Goal: Information Seeking & Learning: Learn about a topic

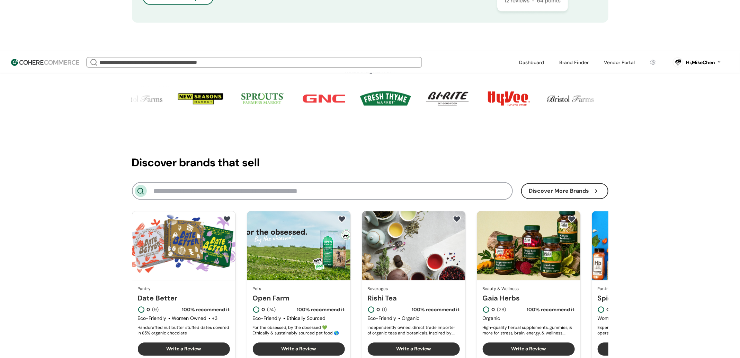
scroll to position [747, 0]
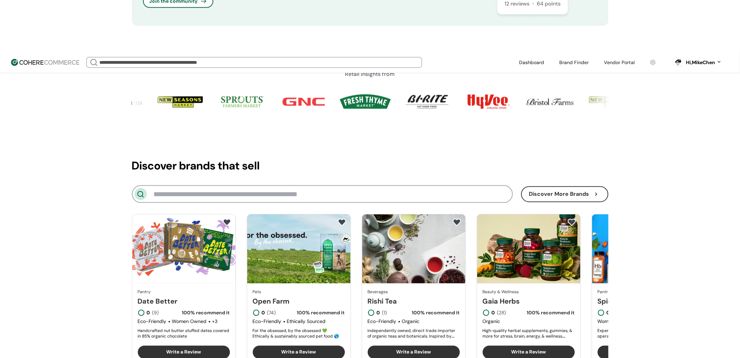
click at [546, 187] on link "button" at bounding box center [565, 194] width 86 height 15
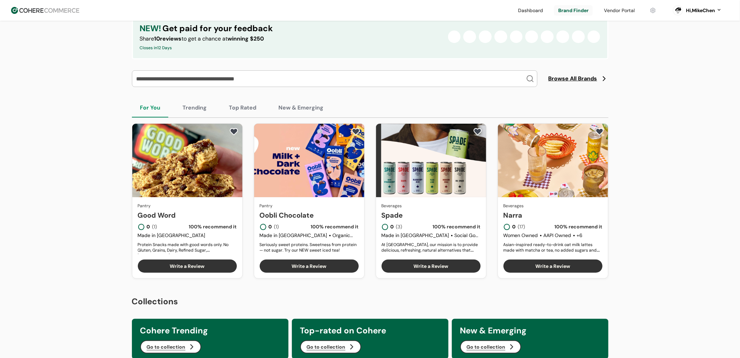
scroll to position [62, 0]
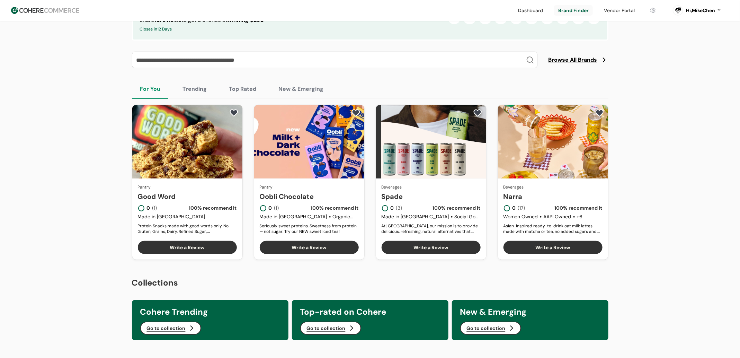
click at [160, 199] on link "Good Word" at bounding box center [187, 196] width 99 height 10
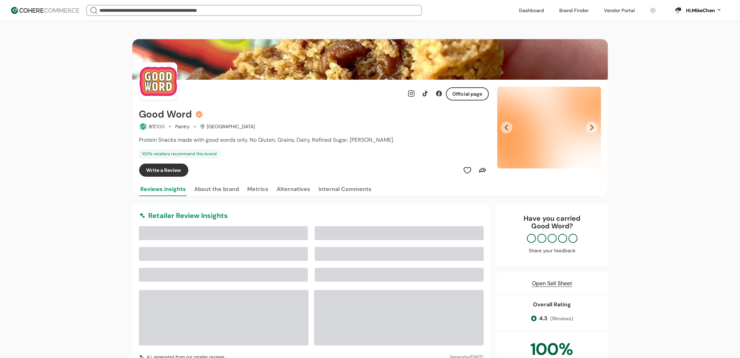
click at [340, 190] on div "Internal Comments" at bounding box center [345, 189] width 53 height 8
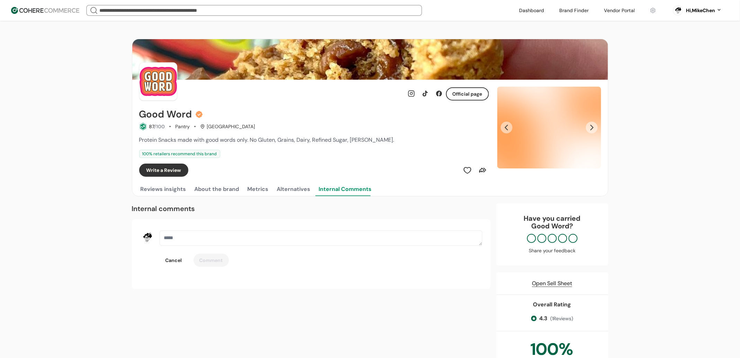
click at [276, 189] on button "Alternatives" at bounding box center [294, 189] width 36 height 14
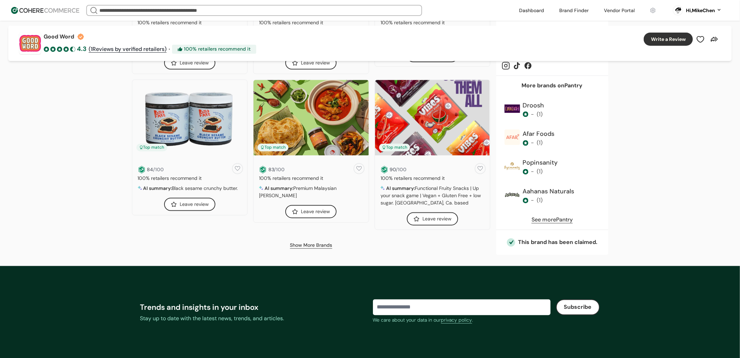
scroll to position [617, 0]
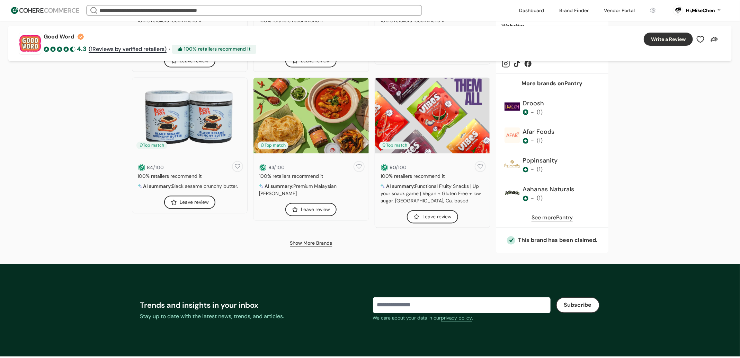
click at [312, 241] on link "Show More Brands" at bounding box center [311, 243] width 42 height 7
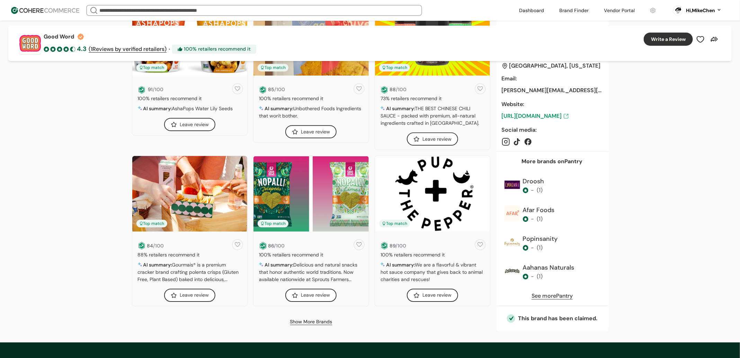
scroll to position [1364, 0]
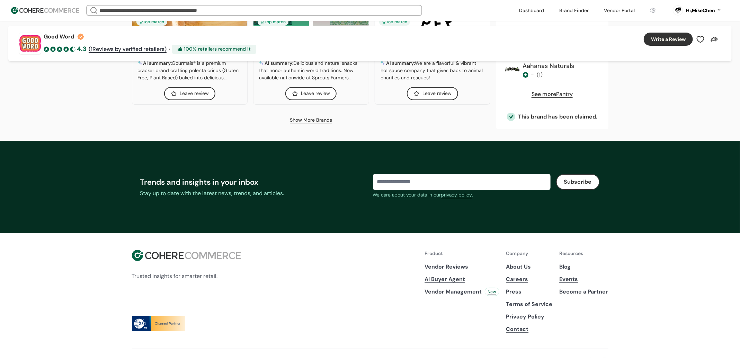
click at [322, 121] on link "Show More Brands" at bounding box center [311, 119] width 42 height 7
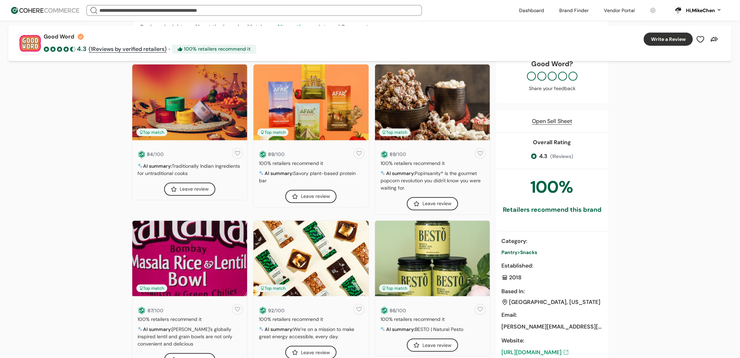
scroll to position [0, 0]
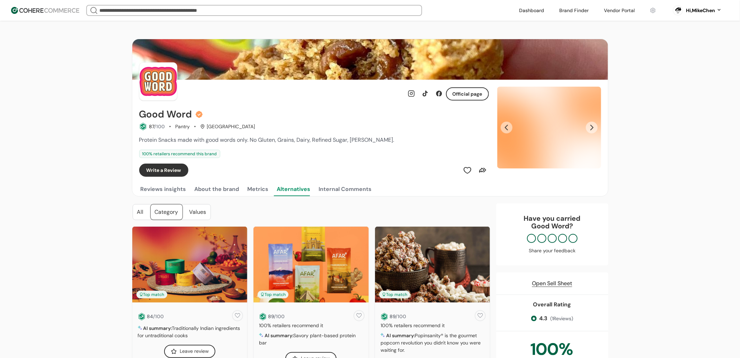
click at [315, 187] on div "Reviews insights About the brand Metrics Alternatives Internal Comments" at bounding box center [370, 189] width 462 height 14
click at [196, 213] on div "Values" at bounding box center [197, 211] width 25 height 15
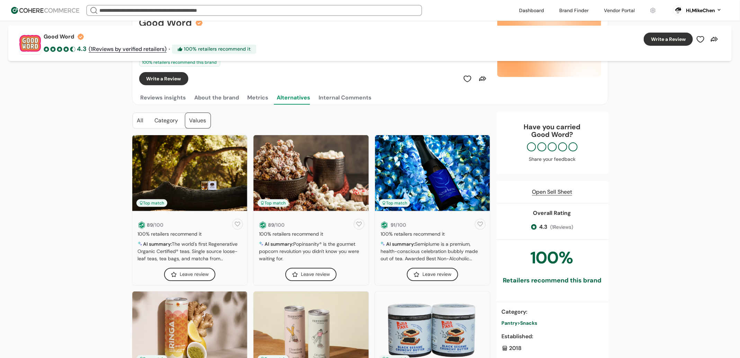
scroll to position [92, 0]
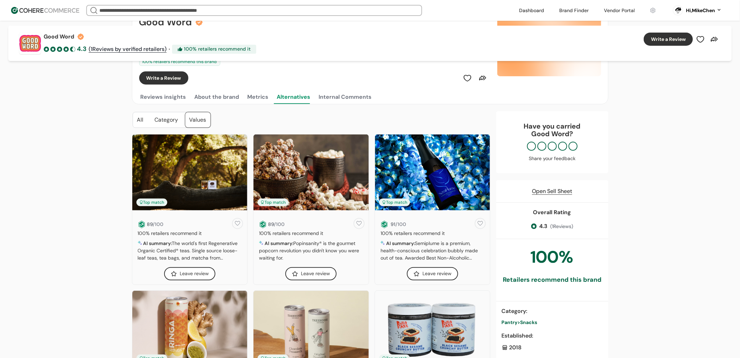
click at [138, 121] on div "All" at bounding box center [140, 119] width 15 height 15
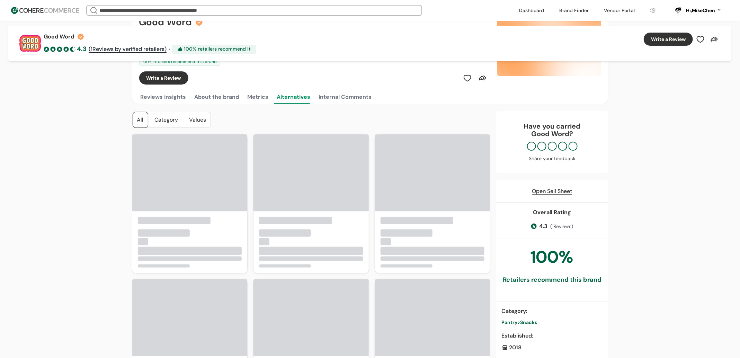
click at [178, 97] on button "Reviews insights" at bounding box center [163, 97] width 48 height 14
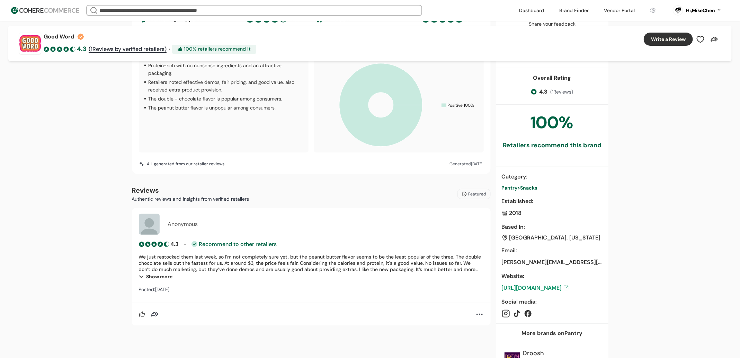
scroll to position [45, 0]
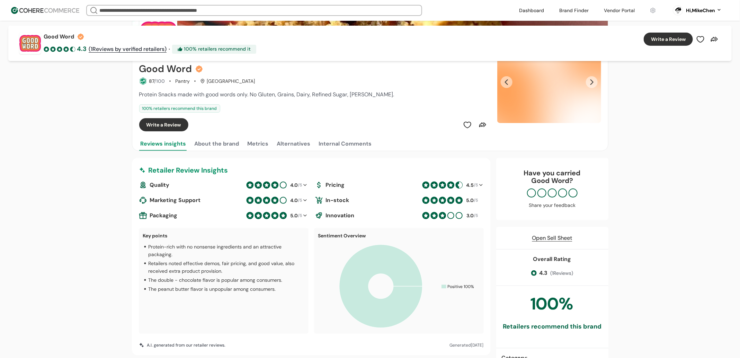
click at [221, 142] on button "About the brand" at bounding box center [216, 144] width 47 height 14
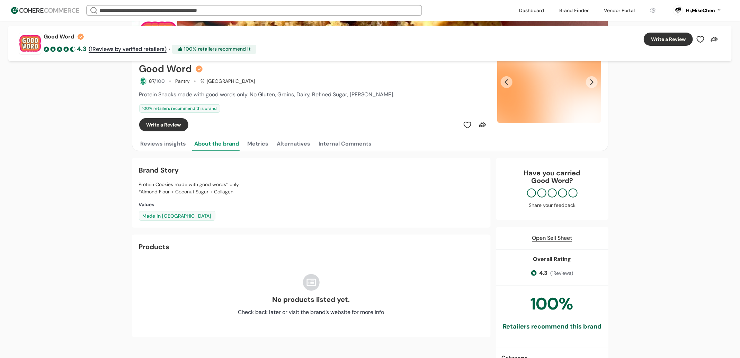
click at [279, 145] on button "Alternatives" at bounding box center [294, 144] width 36 height 14
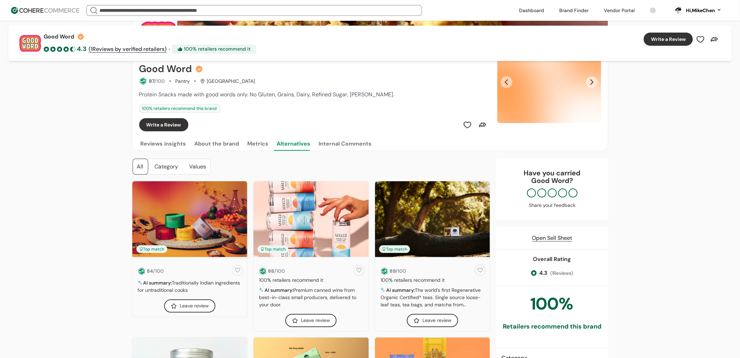
click at [250, 147] on button "Metrics" at bounding box center [258, 144] width 24 height 14
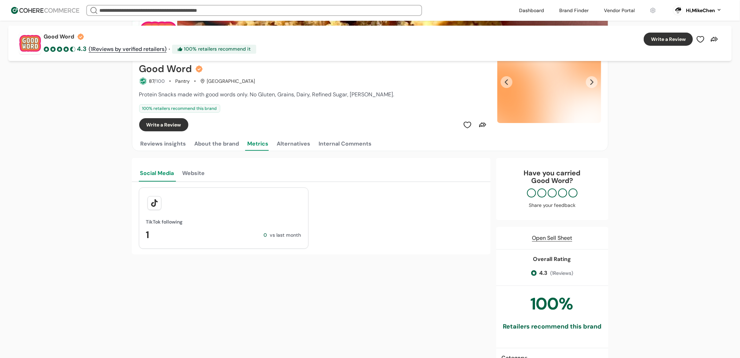
click at [340, 146] on div "Internal Comments" at bounding box center [345, 144] width 53 height 8
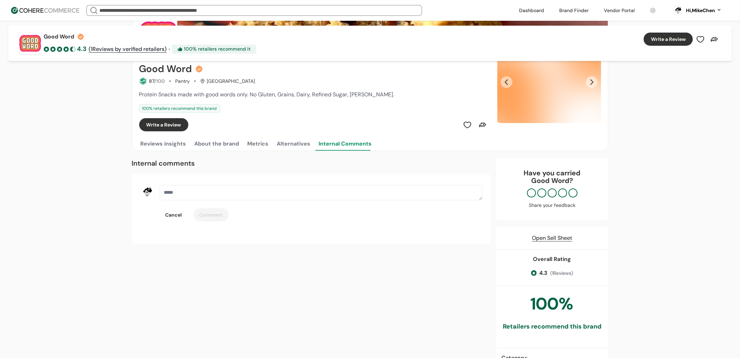
click at [291, 147] on button "Alternatives" at bounding box center [294, 144] width 36 height 14
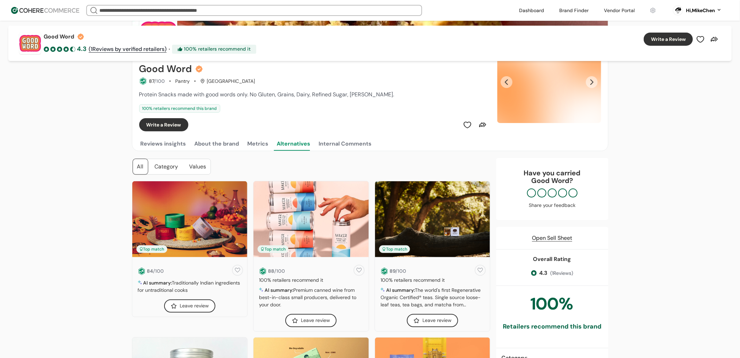
click at [332, 144] on div "Internal Comments" at bounding box center [345, 144] width 53 height 8
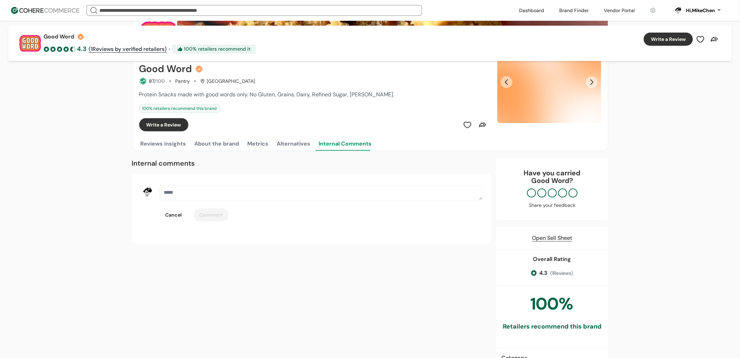
click at [277, 142] on button "Alternatives" at bounding box center [294, 144] width 36 height 14
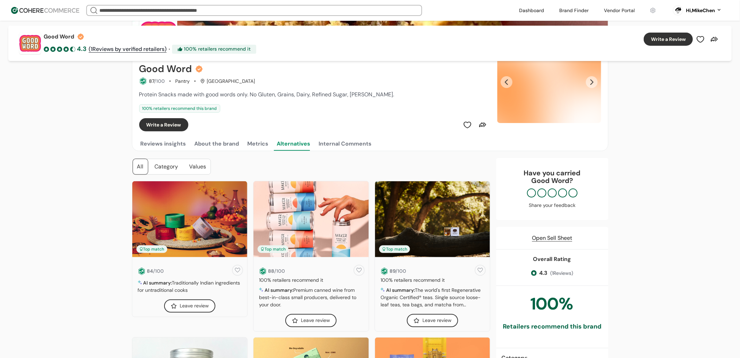
click at [157, 165] on div "Category" at bounding box center [167, 166] width 32 height 15
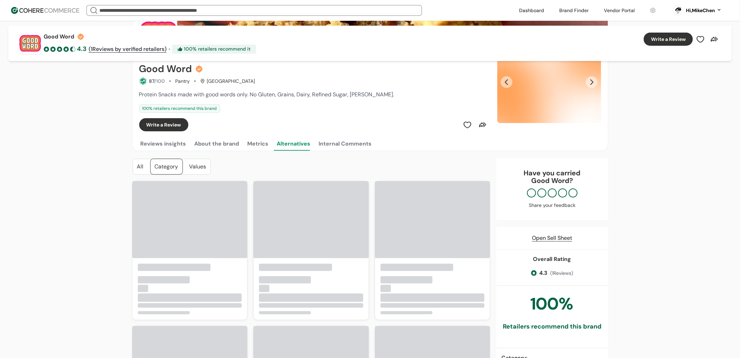
click at [184, 165] on div "All Category Values" at bounding box center [172, 167] width 78 height 16
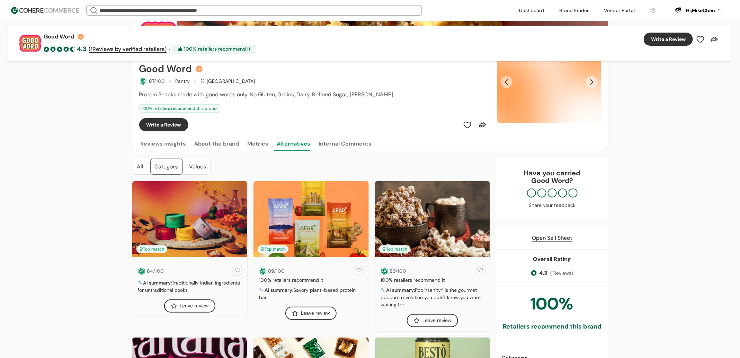
click at [192, 164] on div "Values" at bounding box center [197, 166] width 25 height 15
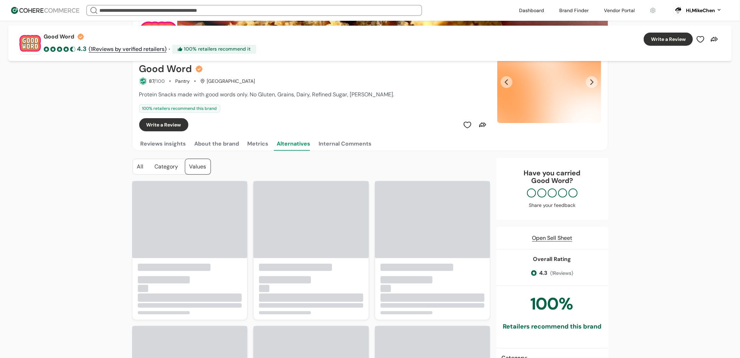
click at [209, 143] on button "About the brand" at bounding box center [216, 144] width 47 height 14
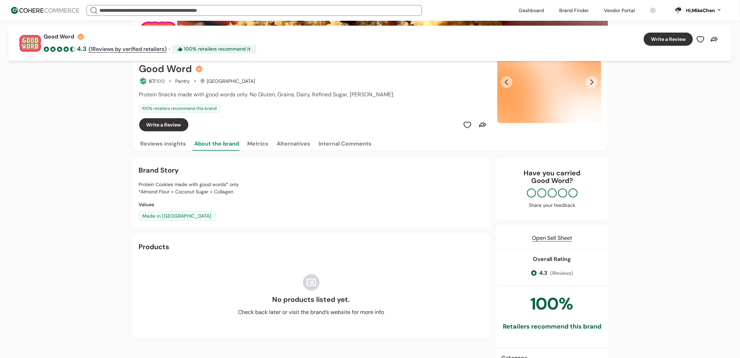
click at [146, 149] on button "Reviews insights" at bounding box center [163, 144] width 48 height 14
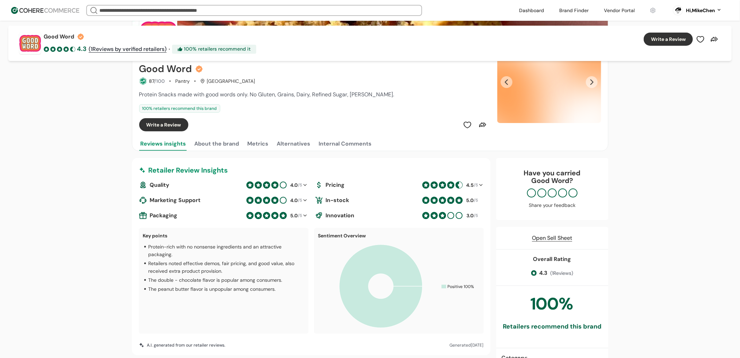
scroll to position [0, 0]
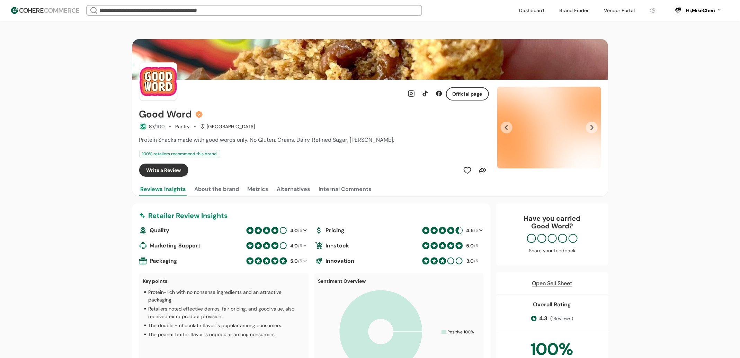
click at [594, 128] on button "Next Slide" at bounding box center [592, 128] width 12 height 12
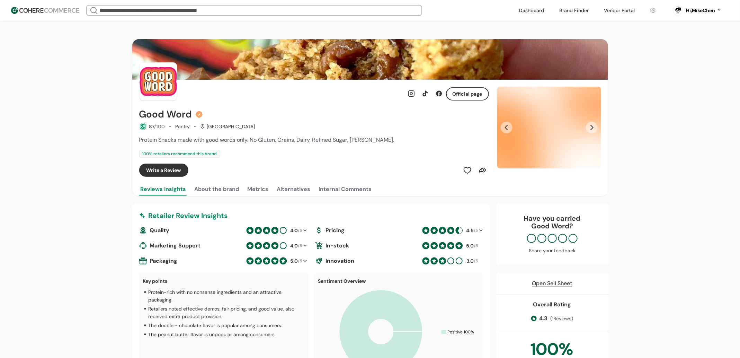
click at [594, 128] on button "Next Slide" at bounding box center [592, 128] width 12 height 12
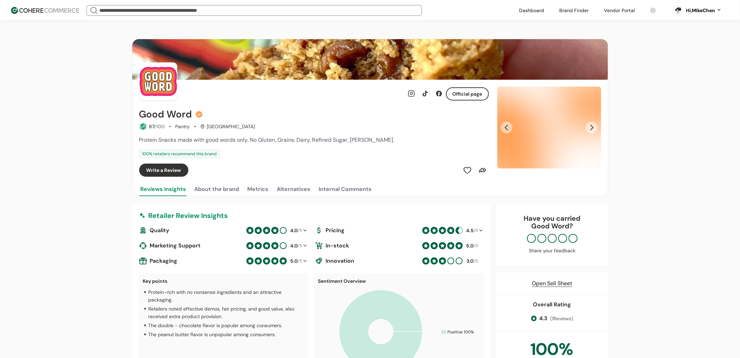
click at [594, 128] on button "Next Slide" at bounding box center [592, 128] width 12 height 12
click at [507, 9] on div "We Came Up Empty Looks like there aren’t any matches at the moment. Refine your…" at bounding box center [297, 10] width 423 height 11
click at [531, 10] on link at bounding box center [531, 10] width 33 height 10
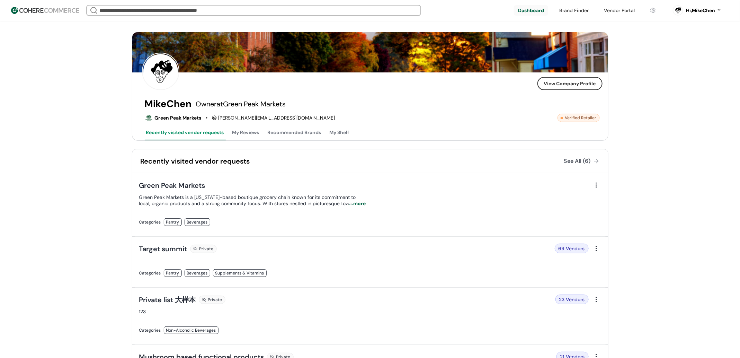
click at [587, 12] on link at bounding box center [574, 10] width 38 height 10
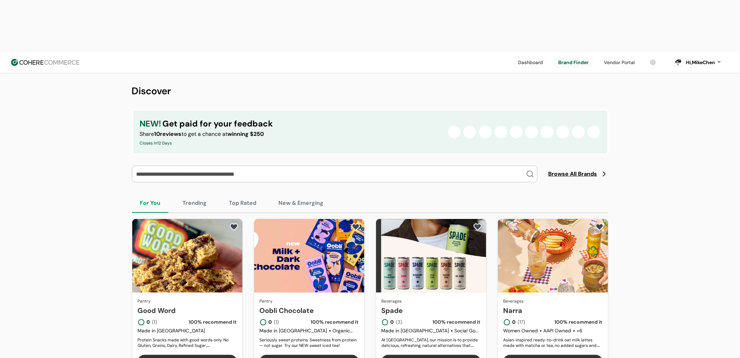
click at [707, 59] on div "Hi, MikeChen" at bounding box center [700, 62] width 29 height 7
click at [648, 78] on link at bounding box center [690, 79] width 99 height 17
